Goal: Task Accomplishment & Management: Use online tool/utility

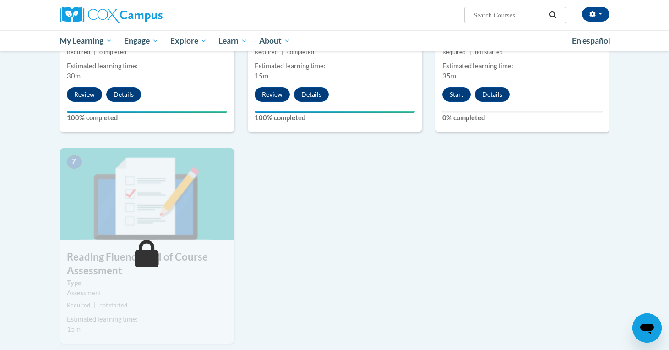
scroll to position [538, 0]
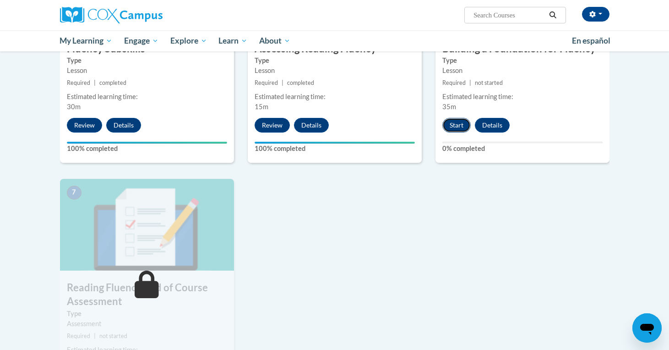
click at [456, 122] on button "Start" at bounding box center [457, 125] width 28 height 15
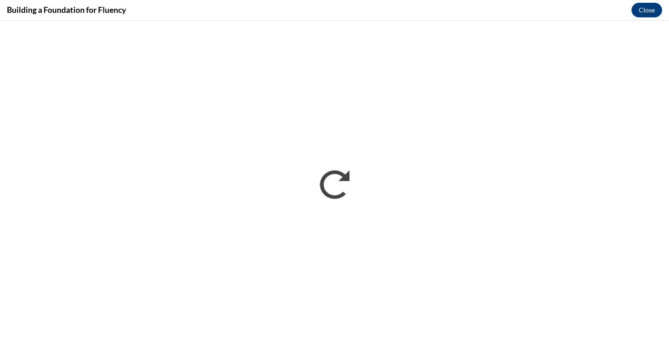
scroll to position [0, 0]
